Goal: Task Accomplishment & Management: Complete application form

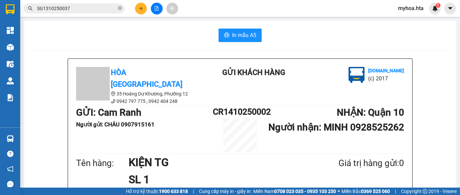
scroll to position [34, 0]
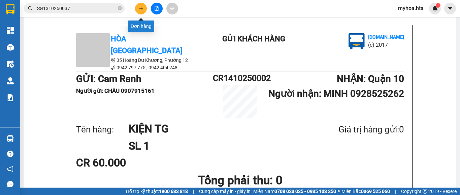
click at [142, 9] on icon "plus" at bounding box center [141, 8] width 5 height 5
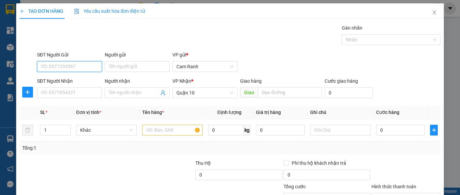
click at [90, 67] on input "SĐT Người Gửi" at bounding box center [69, 66] width 65 height 11
click at [79, 79] on div "0979020247 - TRUNG" at bounding box center [69, 79] width 56 height 7
type input "0979020247"
type input "TRUNG"
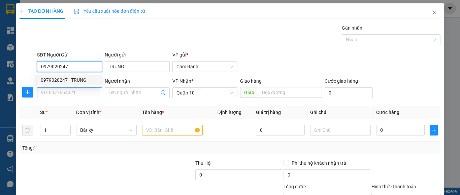
type input "40.000"
type input "0979020247"
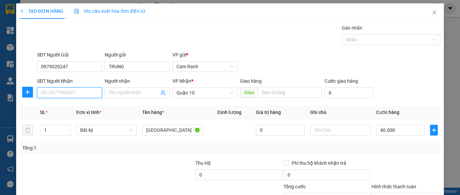
click at [86, 96] on input "SĐT Người Nhận" at bounding box center [69, 93] width 65 height 11
click at [84, 109] on div "0333071334 - THƯ" at bounding box center [69, 106] width 56 height 7
type input "0333071334"
type input "THƯ"
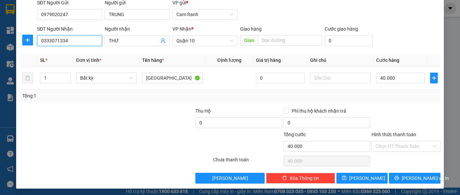
scroll to position [54, 0]
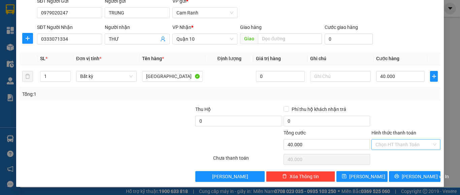
click at [404, 144] on input "Hình thức thanh toán" at bounding box center [404, 145] width 56 height 10
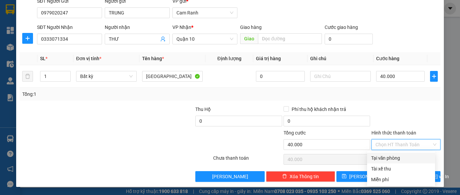
click at [398, 157] on div "Tại văn phòng" at bounding box center [401, 158] width 60 height 7
type input "0"
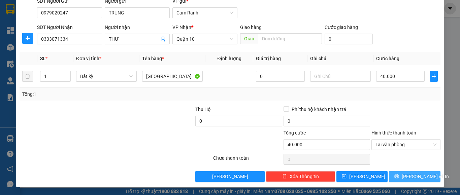
click at [399, 174] on icon "printer" at bounding box center [396, 176] width 5 height 5
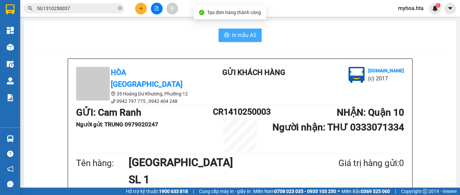
click at [242, 33] on span "In mẫu A5" at bounding box center [244, 35] width 24 height 8
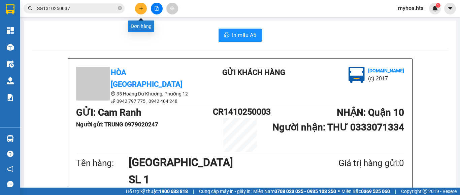
click at [136, 6] on button at bounding box center [141, 9] width 12 height 12
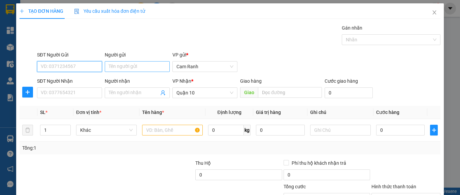
drag, startPoint x: 84, startPoint y: 69, endPoint x: 146, endPoint y: 69, distance: 62.0
click at [84, 69] on input "SĐT Người Gửi" at bounding box center [69, 66] width 65 height 11
type input "0373043809"
click at [145, 67] on input "Người gửi" at bounding box center [137, 66] width 65 height 11
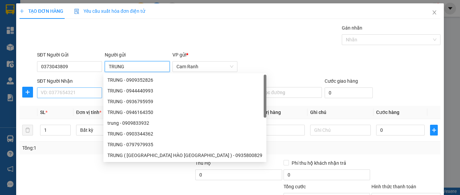
type input "TRUNG"
click at [58, 93] on input "SĐT Người Nhận" at bounding box center [69, 93] width 65 height 11
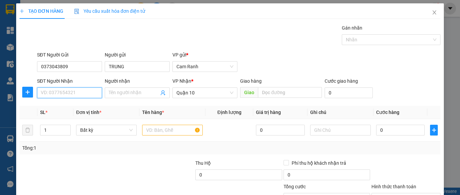
click at [52, 91] on input "SĐT Người Nhận" at bounding box center [69, 93] width 65 height 11
type input "0352064226"
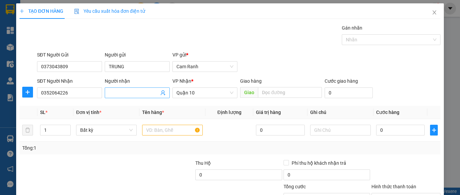
click at [122, 91] on input "Người nhận" at bounding box center [134, 92] width 50 height 7
type input "BẢO"
click at [153, 130] on input "text" at bounding box center [172, 130] width 61 height 11
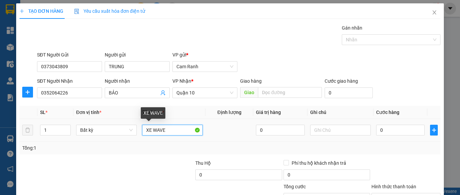
click at [188, 128] on input "XE WAVE" at bounding box center [172, 130] width 61 height 11
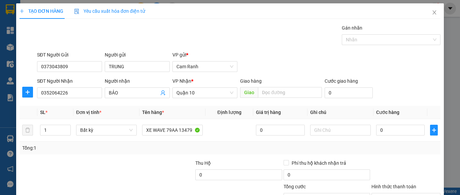
click at [148, 159] on div "Transit Pickup Surcharge Ids Transit Deliver Surcharge Ids Transit Deliver Surc…" at bounding box center [230, 130] width 421 height 212
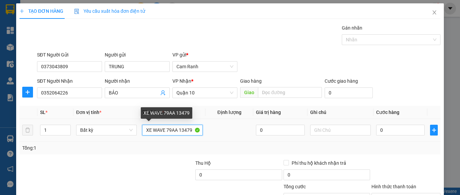
click at [190, 127] on input "XE WAVE 79AA 13479" at bounding box center [172, 130] width 61 height 11
type input "XE WAVE 79AA 13479 + CK"
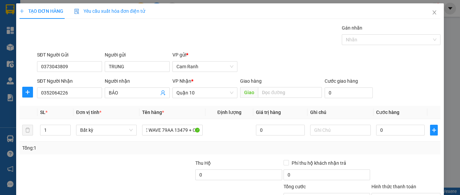
scroll to position [0, 0]
click at [146, 170] on div at bounding box center [151, 172] width 88 height 24
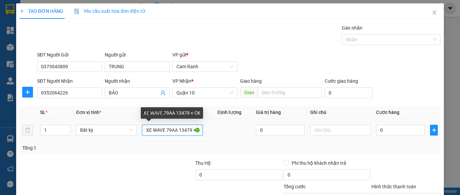
scroll to position [0, 6]
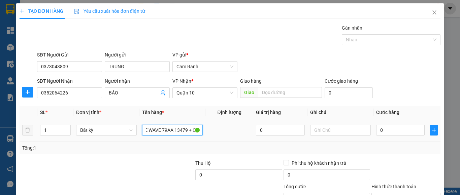
drag, startPoint x: 147, startPoint y: 128, endPoint x: 204, endPoint y: 129, distance: 57.3
click at [203, 129] on tr "1 Bất kỳ XE WAVE 79AA 13479 + CK 0 0" at bounding box center [230, 130] width 421 height 23
click at [352, 149] on div "Tổng: 1" at bounding box center [230, 147] width 416 height 7
click at [390, 130] on input "0" at bounding box center [400, 130] width 49 height 11
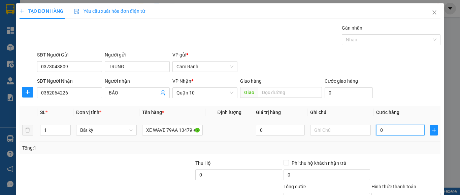
type input "3"
type input "32"
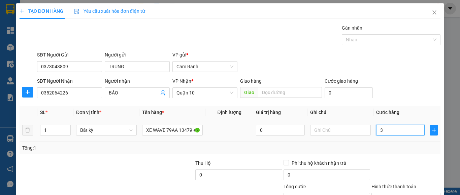
type input "32"
type input "320"
type input "320.000"
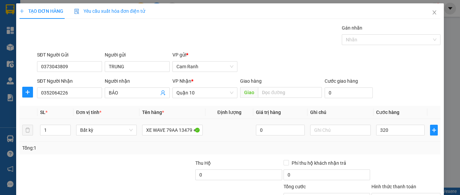
type input "320.000"
click at [380, 142] on div "Tổng: 1" at bounding box center [230, 148] width 421 height 13
click at [133, 88] on span "BẢO" at bounding box center [137, 93] width 65 height 11
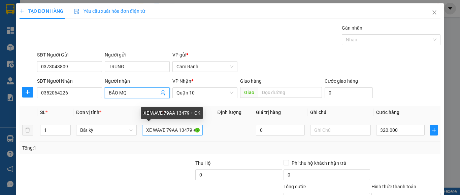
type input "BẢO MQ"
drag, startPoint x: 142, startPoint y: 131, endPoint x: 202, endPoint y: 125, distance: 60.2
click at [202, 125] on td "XE WAVE 79AA 13479 + CK" at bounding box center [172, 130] width 66 height 23
click at [190, 130] on input "XE WAVE 79AA 13479 + CK" at bounding box center [172, 130] width 61 height 11
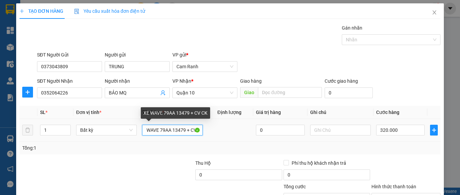
scroll to position [0, 7]
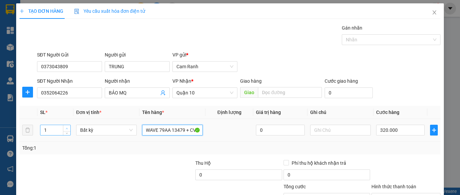
type input "XE WAVE 79AA 13479 + CV CK"
type input "2"
drag, startPoint x: 63, startPoint y: 130, endPoint x: 36, endPoint y: 129, distance: 27.0
click at [36, 129] on tr "2 Bất kỳ XE WAVE 79AA 13479 + CV CK 0 320.000" at bounding box center [230, 130] width 421 height 23
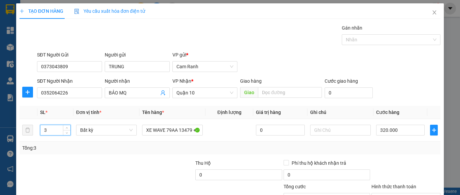
type input "3"
click at [104, 150] on div "Tổng: 3" at bounding box center [100, 147] width 156 height 7
type input "0"
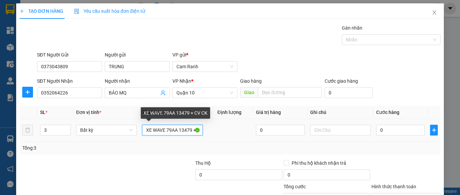
scroll to position [0, 13]
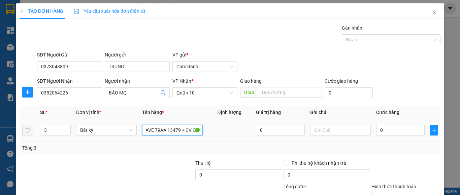
drag, startPoint x: 173, startPoint y: 129, endPoint x: 206, endPoint y: 129, distance: 33.7
click at [206, 129] on tr "3 Bất kỳ XE WAVE 79AA 13479 + CV CK 0 0" at bounding box center [230, 130] width 421 height 23
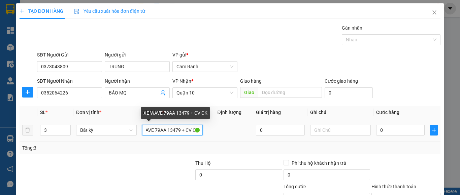
click at [187, 128] on input "XE WAVE 79AA 13479 + CV CK" at bounding box center [172, 130] width 61 height 11
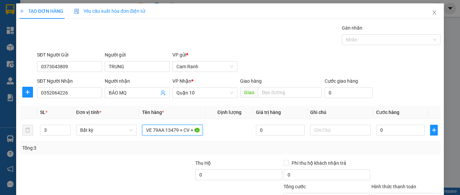
type input "XE WAVE 79AA 13479 + CV + CK"
click at [253, 151] on div "Tổng: 3" at bounding box center [230, 147] width 416 height 7
click at [403, 132] on input "0" at bounding box center [400, 130] width 49 height 11
type input "3"
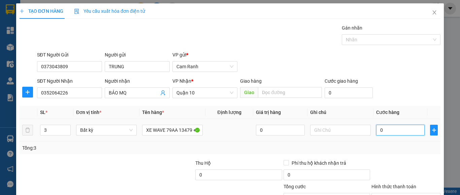
type input "3"
type input "32"
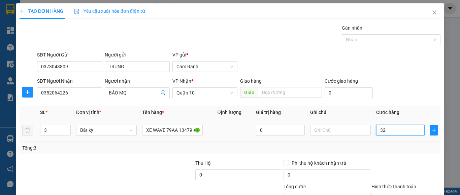
type input "320"
type input "320.000"
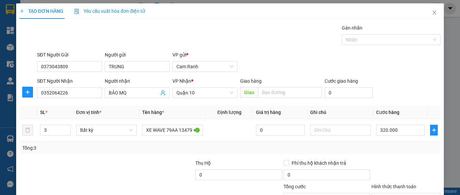
click at [393, 160] on div at bounding box center [406, 172] width 70 height 24
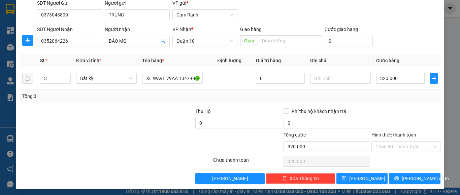
scroll to position [54, 0]
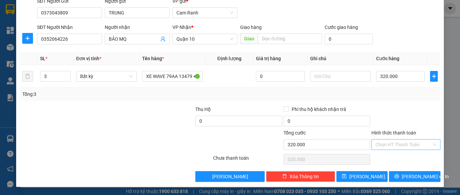
click at [401, 144] on input "Hình thức thanh toán" at bounding box center [404, 145] width 56 height 10
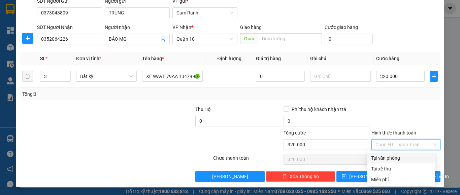
click at [402, 158] on div "Tại văn phòng" at bounding box center [401, 158] width 60 height 7
type input "0"
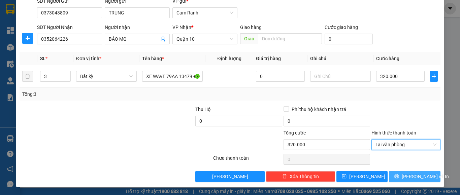
click at [410, 179] on span "[PERSON_NAME] và In" at bounding box center [425, 176] width 47 height 7
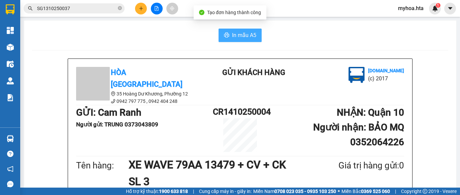
click at [248, 34] on span "In mẫu A5" at bounding box center [244, 35] width 24 height 8
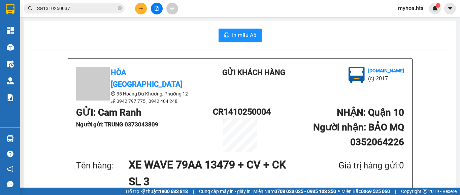
scroll to position [78, 0]
click at [138, 10] on button at bounding box center [141, 9] width 12 height 12
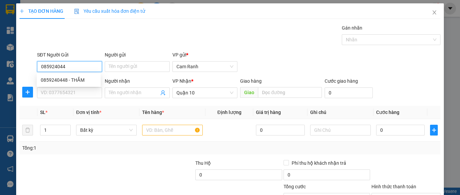
type input "0859240448"
click at [78, 79] on div "0859240448 - THẮM" at bounding box center [69, 79] width 56 height 7
type input "THẮM"
type input "40.000"
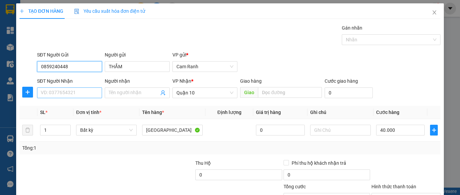
type input "0859240448"
click at [74, 92] on input "SĐT Người Nhận" at bounding box center [69, 93] width 65 height 11
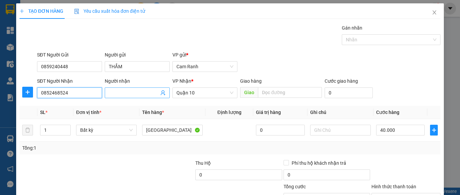
type input "0852468524"
click at [124, 93] on input "Người nhận" at bounding box center [134, 92] width 50 height 7
type input "D"
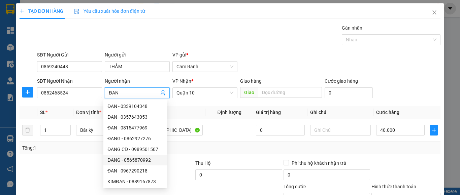
type input "ĐAN"
click at [88, 157] on div "Transit Pickup Surcharge Ids Transit Deliver Surcharge Ids Transit Deliver Surc…" at bounding box center [230, 130] width 421 height 212
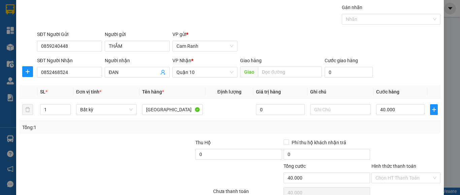
scroll to position [21, 0]
click at [401, 175] on input "Hình thức thanh toán" at bounding box center [404, 178] width 56 height 10
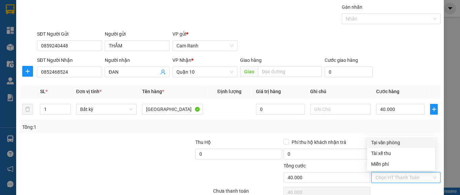
click at [400, 141] on div "Tại văn phòng" at bounding box center [401, 142] width 60 height 7
type input "0"
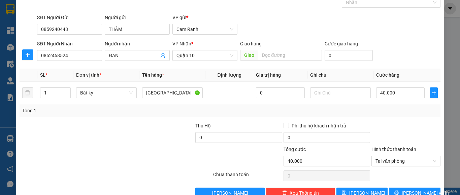
scroll to position [54, 0]
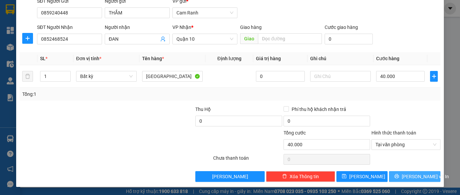
click at [405, 175] on span "[PERSON_NAME] và In" at bounding box center [425, 176] width 47 height 7
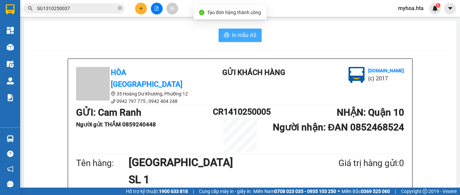
click at [224, 33] on icon "printer" at bounding box center [226, 35] width 5 height 5
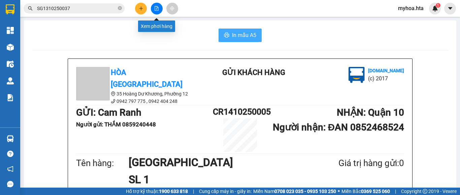
click at [157, 6] on button at bounding box center [157, 9] width 12 height 12
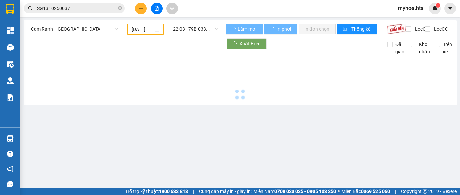
type input "[DATE]"
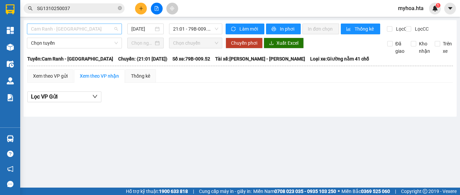
click at [94, 30] on span "Cam Ranh - [GEOGRAPHIC_DATA]" at bounding box center [74, 29] width 87 height 10
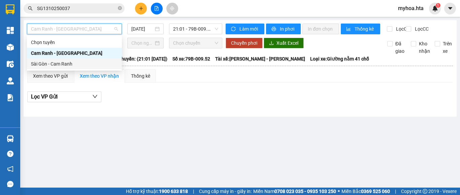
click at [81, 65] on div "Sài Gòn - Cam Ranh" at bounding box center [74, 63] width 87 height 7
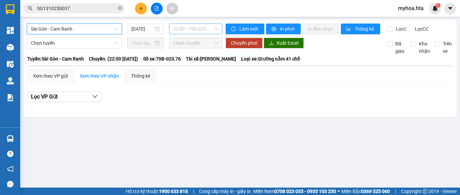
click at [180, 26] on span "22:00 - 79B-023.76" at bounding box center [195, 29] width 45 height 10
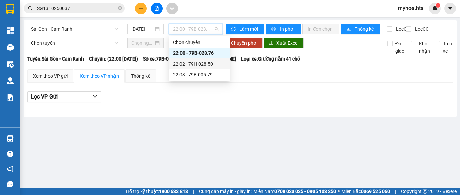
click at [182, 61] on div "22:02 - 79H-028.50" at bounding box center [199, 63] width 53 height 7
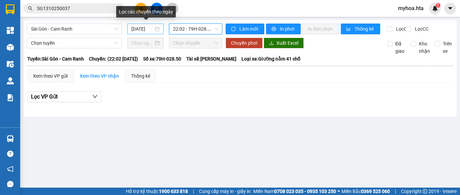
click at [146, 31] on input "[DATE]" at bounding box center [142, 28] width 22 height 7
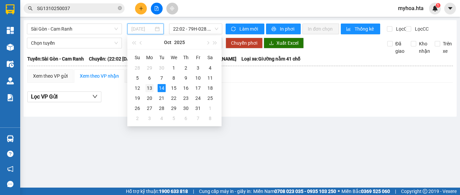
click at [153, 87] on div "13" at bounding box center [150, 88] width 8 height 8
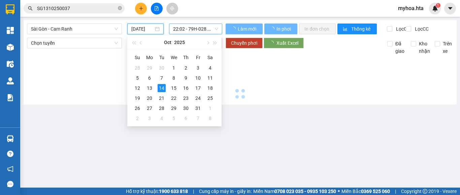
type input "[DATE]"
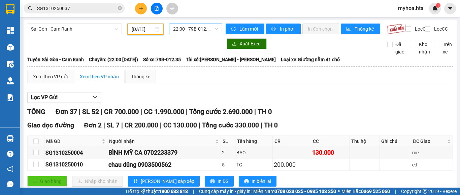
click at [193, 31] on span "22:00 - 79B-012.35" at bounding box center [195, 29] width 45 height 10
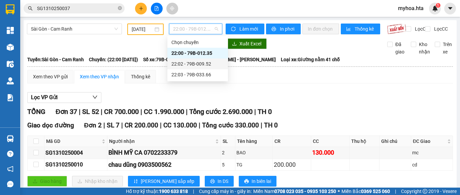
click at [196, 64] on div "22:02 - 79B-009.52" at bounding box center [197, 63] width 53 height 7
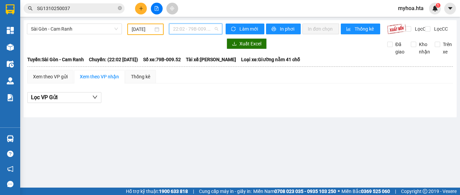
click at [199, 29] on span "22:02 - 79B-009.52" at bounding box center [195, 29] width 45 height 10
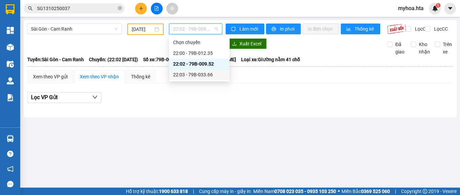
click at [206, 74] on div "22:03 - 79B-033.66" at bounding box center [199, 74] width 53 height 7
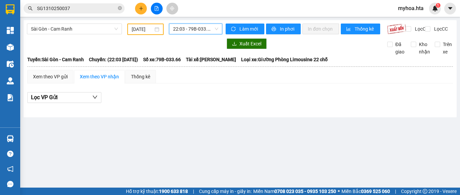
click at [139, 9] on icon "plus" at bounding box center [141, 8] width 5 height 5
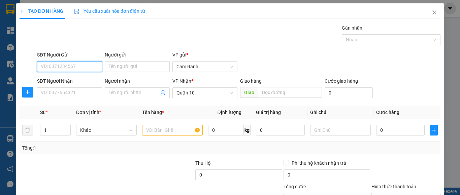
click at [80, 64] on input "SĐT Người Gửi" at bounding box center [69, 66] width 65 height 11
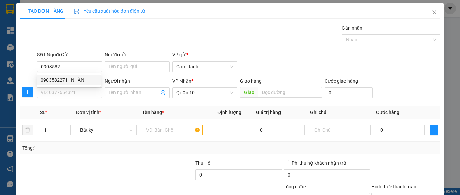
drag, startPoint x: 63, startPoint y: 72, endPoint x: 59, endPoint y: 76, distance: 5.5
click at [59, 76] on body "Kết quả tìm kiếm ( 1 ) Bộ lọc Mã ĐH Trạng thái Món hàng Thu hộ Tổng cước Chưa c…" at bounding box center [230, 97] width 460 height 195
click at [74, 72] on div "SĐT Người Gửi 0903582" at bounding box center [69, 63] width 65 height 24
click at [76, 69] on input "0903582" at bounding box center [69, 66] width 65 height 11
click at [76, 82] on div "0903582271 - NHÀN" at bounding box center [69, 79] width 56 height 7
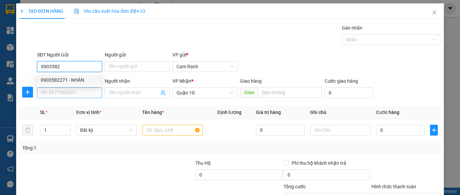
type input "0903582271"
type input "NHÀN"
click at [71, 91] on input "SĐT Người Nhận" at bounding box center [69, 93] width 65 height 11
type input "40.000"
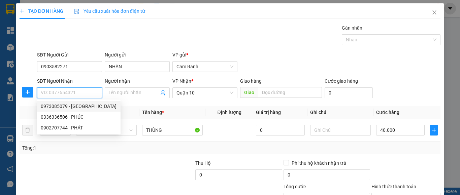
click at [73, 105] on div "0973085079 - HÀ" at bounding box center [79, 106] width 76 height 7
type input "0973085079"
type input "HÀ"
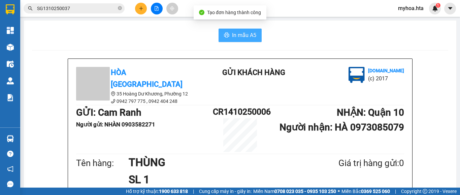
click at [242, 37] on span "In mẫu A5" at bounding box center [244, 35] width 24 height 8
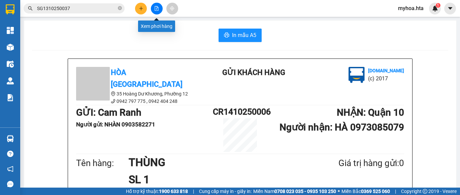
click at [157, 9] on icon "file-add" at bounding box center [156, 8] width 5 height 5
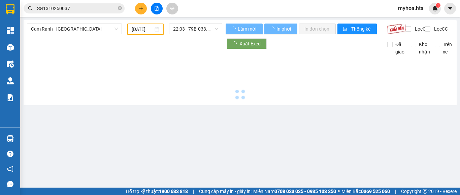
type input "[DATE]"
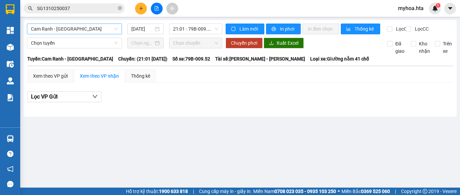
click at [77, 31] on span "Cam Ranh - [GEOGRAPHIC_DATA]" at bounding box center [74, 29] width 87 height 10
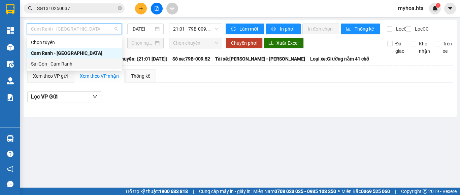
click at [65, 63] on div "Sài Gòn - Cam Ranh" at bounding box center [74, 63] width 87 height 7
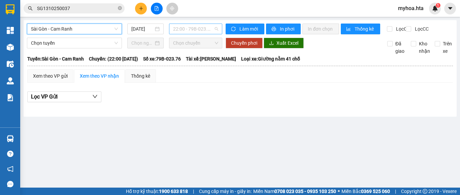
click at [179, 30] on span "22:00 - 79B-023.76" at bounding box center [195, 29] width 45 height 10
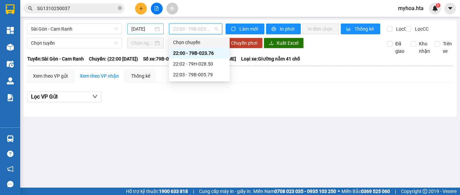
click at [147, 29] on input "[DATE]" at bounding box center [142, 28] width 22 height 7
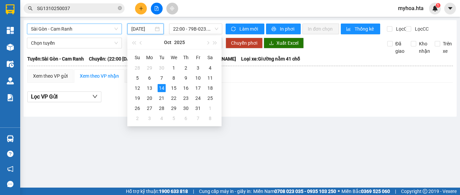
click at [91, 32] on span "Sài Gòn - Cam Ranh" at bounding box center [74, 29] width 87 height 10
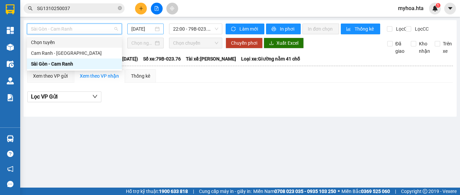
drag, startPoint x: 136, startPoint y: 26, endPoint x: 155, endPoint y: 41, distance: 24.7
click at [136, 26] on input "[DATE]" at bounding box center [142, 28] width 22 height 7
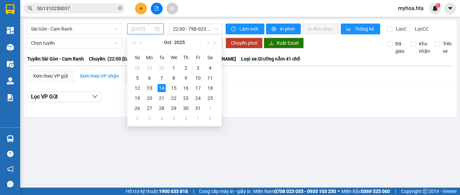
click at [146, 88] on div "13" at bounding box center [150, 88] width 8 height 8
type input "[DATE]"
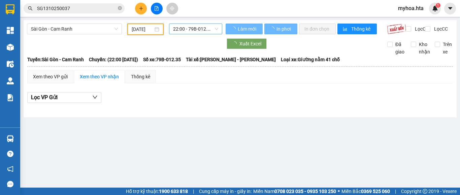
click at [193, 29] on span "22:00 - 79B-012.35" at bounding box center [195, 29] width 45 height 10
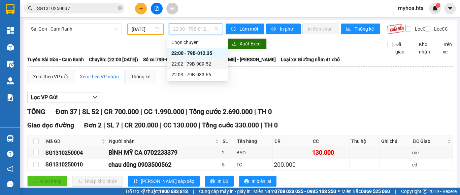
click at [213, 62] on div "22:02 - 79B-009.52" at bounding box center [197, 63] width 53 height 7
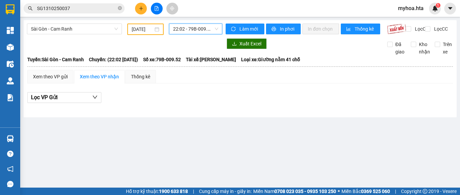
click at [213, 29] on span "22:02 - 79B-009.52" at bounding box center [195, 29] width 45 height 10
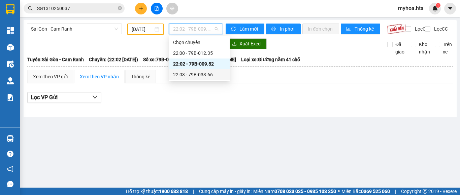
click at [206, 74] on div "22:03 - 79B-033.66" at bounding box center [199, 74] width 53 height 7
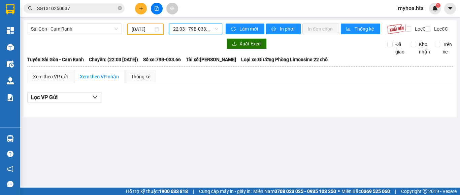
drag, startPoint x: 240, startPoint y: 138, endPoint x: 237, endPoint y: 126, distance: 12.1
click at [240, 137] on main "Sài Gòn - Cam Ranh 13/10/2025 22:03 22:03 - 79B-033.66 Làm mới In phơi In đơn c…" at bounding box center [230, 94] width 460 height 188
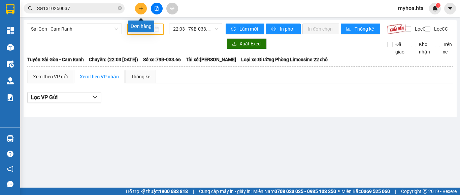
click at [140, 10] on icon "plus" at bounding box center [141, 8] width 5 height 5
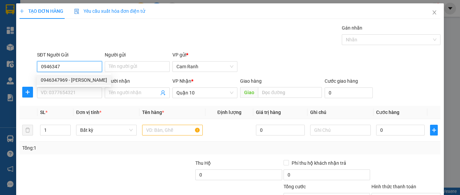
click at [49, 76] on div "0946347969 - LAI" at bounding box center [74, 80] width 74 height 11
type input "0946347969"
type input "LAI"
type input "50.000"
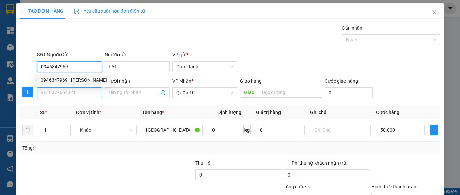
type input "0946347969"
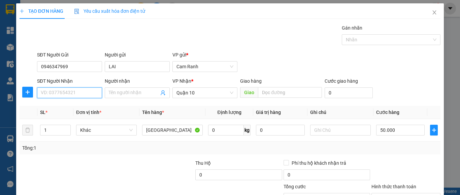
click at [55, 92] on input "SĐT Người Nhận" at bounding box center [69, 93] width 65 height 11
click at [75, 108] on div "0938311668 - NGÂN" at bounding box center [69, 106] width 56 height 7
type input "0938311668"
type input "NGÂN"
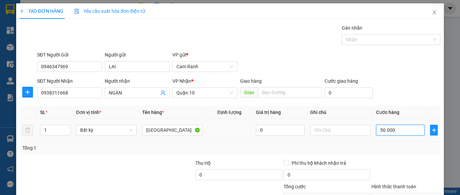
click at [396, 130] on input "50.000" at bounding box center [400, 130] width 49 height 11
type input "0"
type input "054"
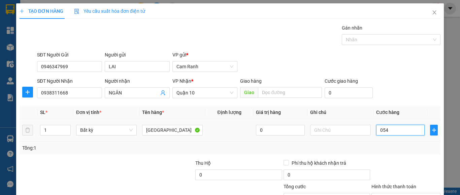
type input "54"
type input "05"
type input "5"
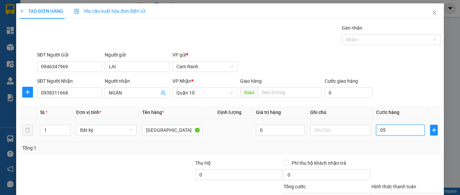
type input "0"
click at [405, 155] on div "Transit Pickup Surcharge Ids Transit Deliver Surcharge Ids Transit Deliver Surc…" at bounding box center [230, 130] width 421 height 212
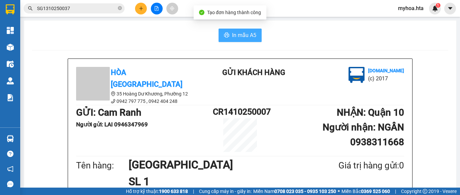
click at [244, 36] on span "In mẫu A5" at bounding box center [244, 35] width 24 height 8
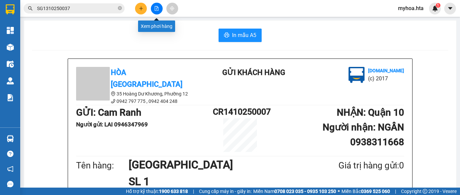
click at [160, 8] on button at bounding box center [157, 9] width 12 height 12
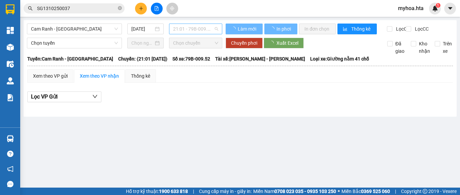
click at [183, 31] on span "21:01 - 79B-009.52" at bounding box center [195, 29] width 45 height 10
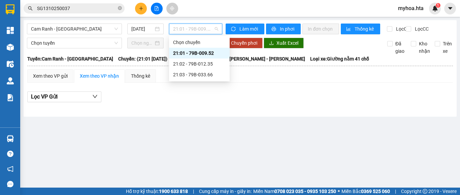
click at [191, 56] on div "21:01 - 79B-009.52" at bounding box center [199, 53] width 53 height 7
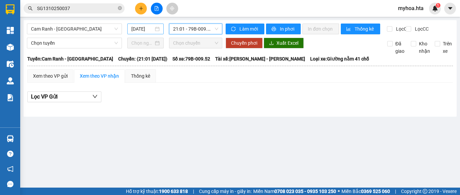
click at [139, 26] on input "[DATE]" at bounding box center [142, 28] width 22 height 7
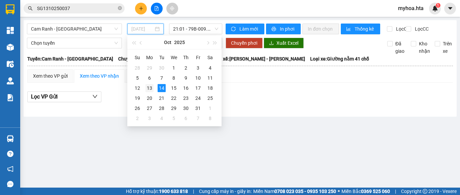
click at [149, 87] on div "13" at bounding box center [150, 88] width 8 height 8
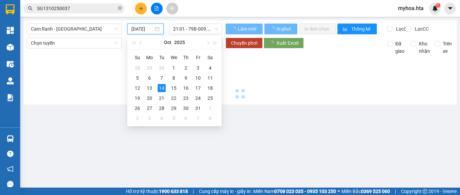
type input "[DATE]"
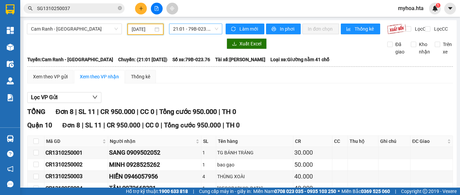
click at [204, 29] on span "21:01 - 79B-023.76" at bounding box center [195, 29] width 45 height 10
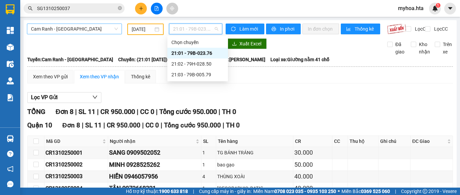
click at [98, 29] on span "Cam Ranh - [GEOGRAPHIC_DATA]" at bounding box center [74, 29] width 87 height 10
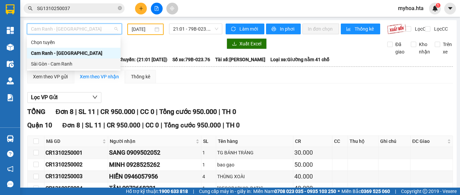
click at [85, 62] on div "Sài Gòn - Cam Ranh" at bounding box center [74, 63] width 86 height 7
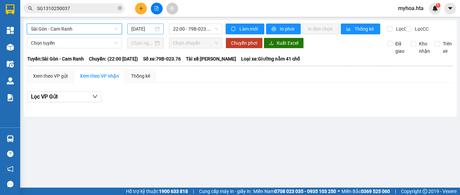
click at [138, 27] on input "[DATE]" at bounding box center [142, 28] width 22 height 7
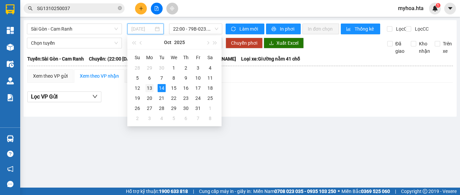
click at [150, 88] on div "13" at bounding box center [150, 88] width 8 height 8
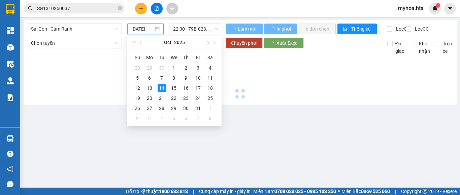
type input "[DATE]"
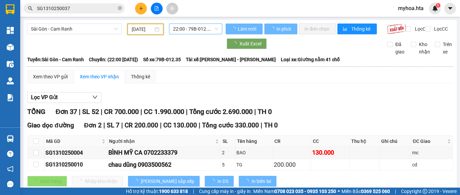
click at [203, 33] on span "22:00 - 79B-012.35" at bounding box center [195, 29] width 45 height 10
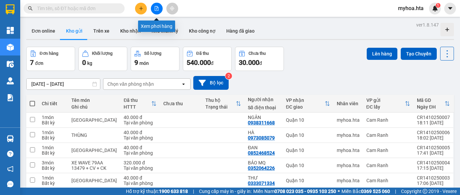
click at [152, 7] on button at bounding box center [157, 9] width 12 height 12
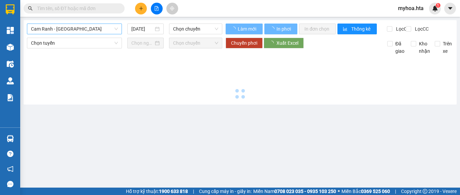
click at [95, 29] on span "Cam Ranh - [GEOGRAPHIC_DATA]" at bounding box center [74, 29] width 87 height 10
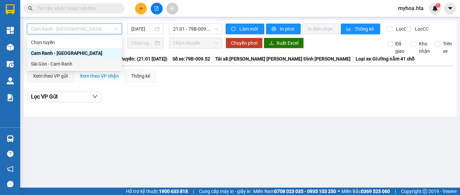
click at [79, 64] on div "Sài Gòn - Cam Ranh" at bounding box center [74, 63] width 87 height 7
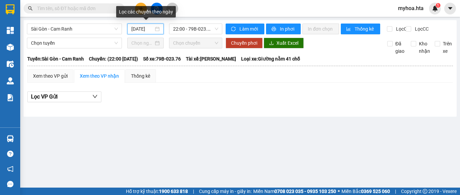
drag, startPoint x: 143, startPoint y: 30, endPoint x: 153, endPoint y: 39, distance: 13.3
click at [147, 33] on div "[DATE]" at bounding box center [145, 29] width 36 height 11
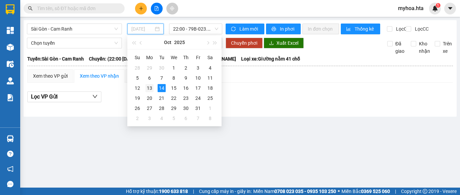
click at [147, 90] on div "13" at bounding box center [150, 88] width 8 height 8
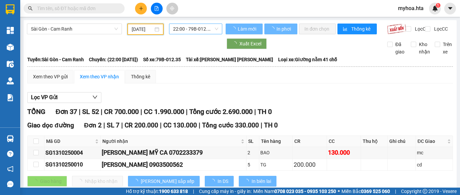
click at [183, 31] on span "22:00 - 79B-012.35" at bounding box center [195, 29] width 45 height 10
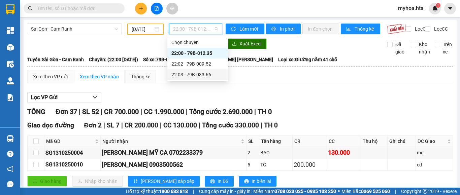
click at [197, 76] on div "22:03 - 79B-033.66" at bounding box center [197, 74] width 53 height 7
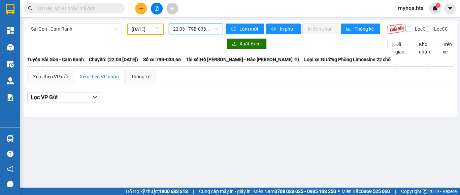
click at [201, 28] on span "22:03 - 79B-033.66" at bounding box center [195, 29] width 45 height 10
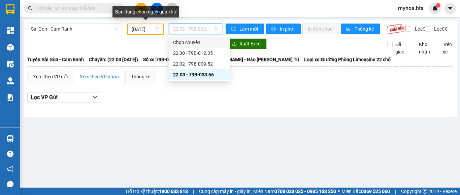
click at [142, 30] on input "[DATE]" at bounding box center [143, 29] width 22 height 7
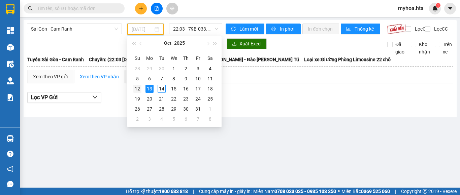
click at [137, 90] on div "12" at bounding box center [137, 89] width 8 height 8
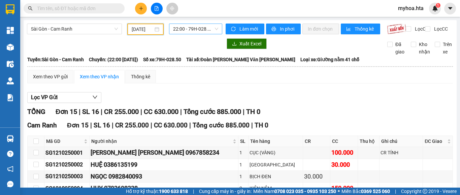
click at [187, 27] on span "22:00 - 79H-028.50" at bounding box center [195, 29] width 45 height 10
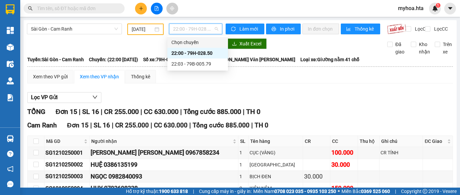
click at [142, 30] on input "[DATE]" at bounding box center [143, 29] width 22 height 7
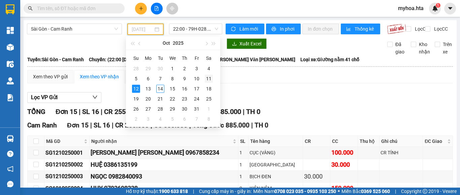
click at [210, 77] on div "11" at bounding box center [209, 79] width 8 height 8
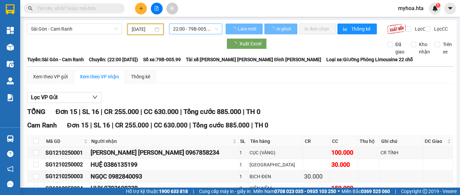
type input "[DATE]"
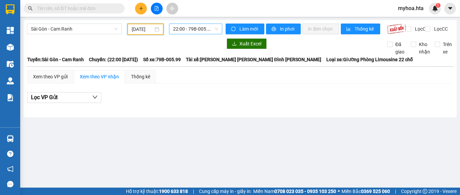
click at [206, 30] on span "22:00 - 79B-005.99" at bounding box center [195, 29] width 45 height 10
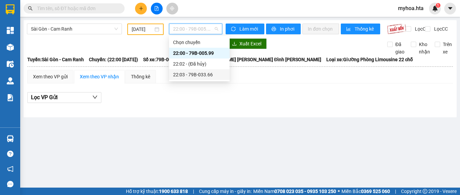
click at [212, 76] on div "22:03 - 79B-033.66" at bounding box center [199, 74] width 53 height 7
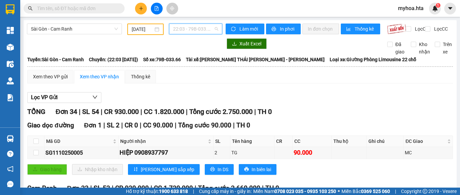
click at [191, 27] on span "22:03 - 79B-033.66" at bounding box center [195, 29] width 45 height 10
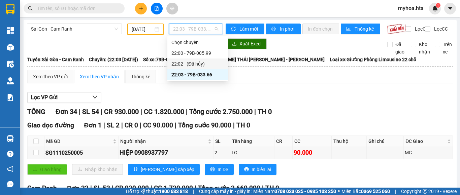
click at [264, 83] on div "Xem theo VP gửi Xem theo VP nhận Thống kê" at bounding box center [240, 76] width 426 height 13
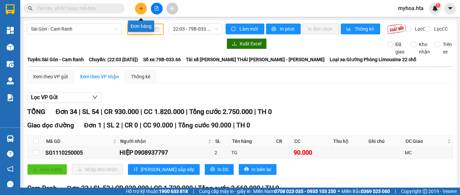
click at [142, 9] on icon "plus" at bounding box center [141, 8] width 5 height 5
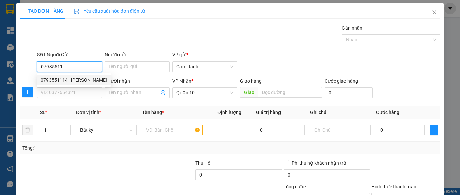
click at [71, 79] on div "0793551114 - [PERSON_NAME]" at bounding box center [74, 79] width 66 height 7
type input "0793551114"
type input "LƯU"
type input "0793551114"
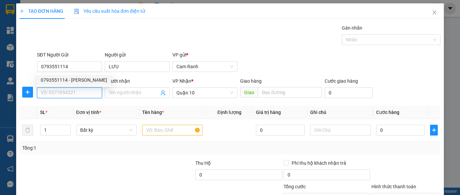
type input "90.000"
click at [68, 92] on input "SĐT Người Nhận" at bounding box center [69, 93] width 65 height 11
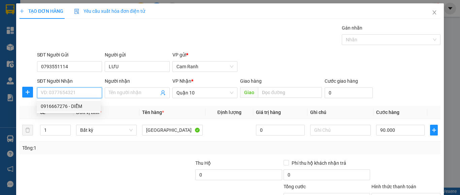
click at [70, 105] on div "0916667276 - DIỄM" at bounding box center [69, 106] width 56 height 7
type input "0916667276"
type input "DIỄM"
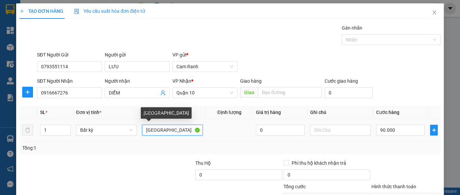
click at [168, 129] on input "[GEOGRAPHIC_DATA]" at bounding box center [172, 130] width 61 height 11
type input "T"
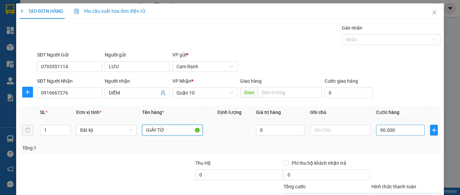
type input "GIẤY TỜ"
click at [400, 125] on input "90.000" at bounding box center [400, 130] width 49 height 11
type input "0"
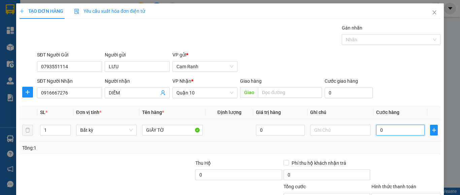
type input "03"
type input "3"
type input "30"
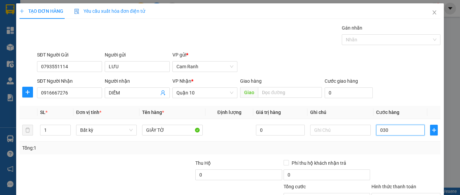
type input "030"
type input "30.000"
click at [396, 152] on div "Tổng: 1" at bounding box center [230, 148] width 421 height 13
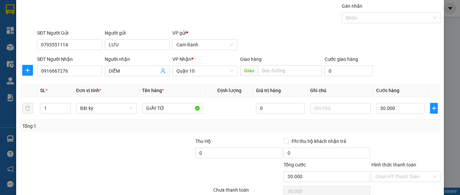
scroll to position [34, 0]
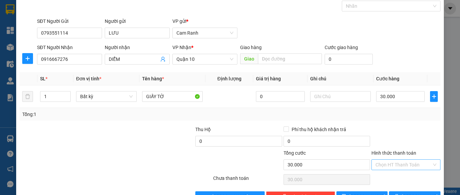
click at [393, 163] on input "Hình thức thanh toán" at bounding box center [404, 165] width 56 height 10
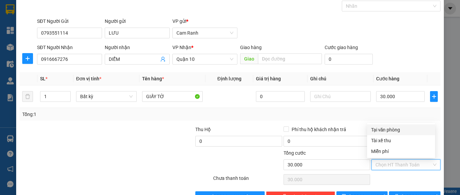
click at [404, 134] on div "Tại văn phòng" at bounding box center [401, 130] width 68 height 11
type input "0"
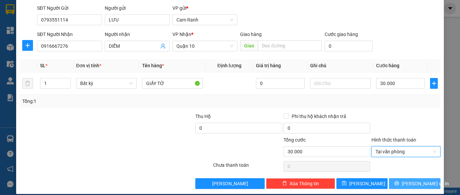
scroll to position [54, 0]
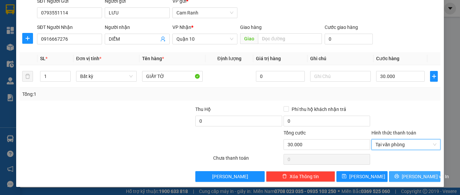
click at [417, 180] on span "[PERSON_NAME] và In" at bounding box center [425, 176] width 47 height 7
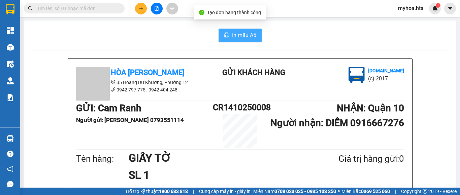
click at [226, 36] on icon "printer" at bounding box center [226, 35] width 5 height 5
